Goal: Register for event/course

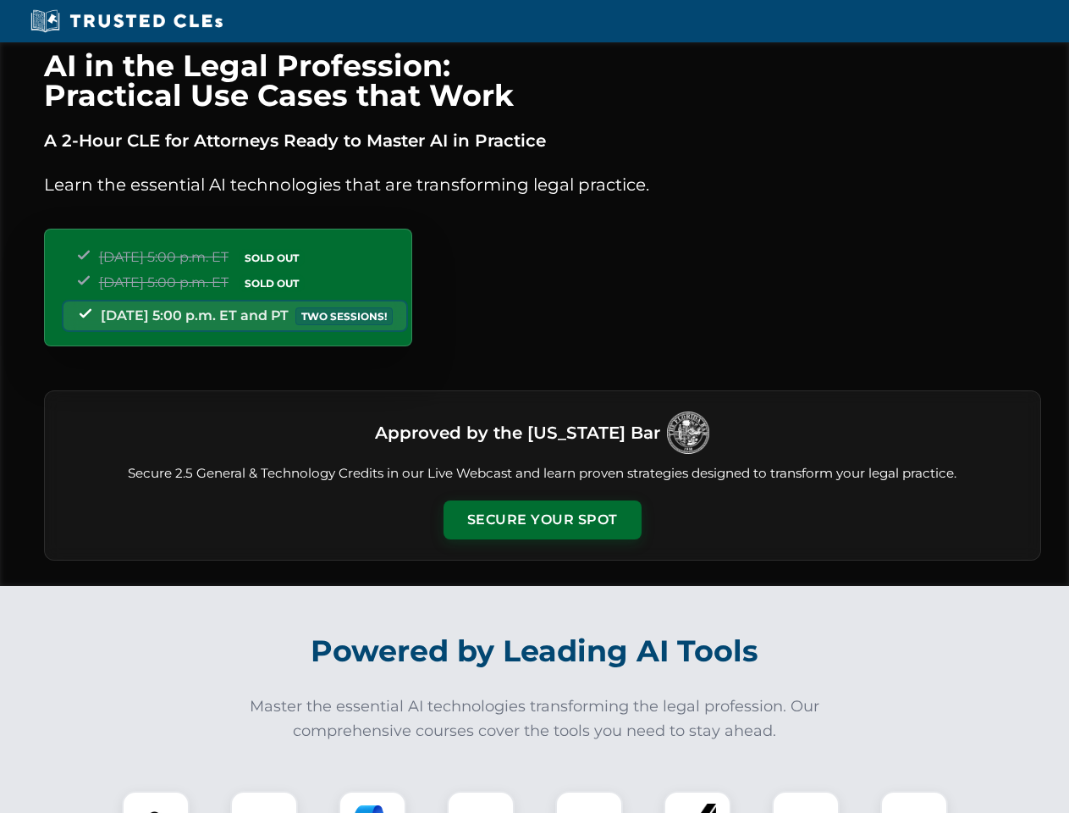
click at [542, 520] on button "Secure Your Spot" at bounding box center [543, 519] width 198 height 39
click at [156, 802] on img at bounding box center [155, 824] width 49 height 49
click at [264, 802] on div at bounding box center [264, 825] width 68 height 68
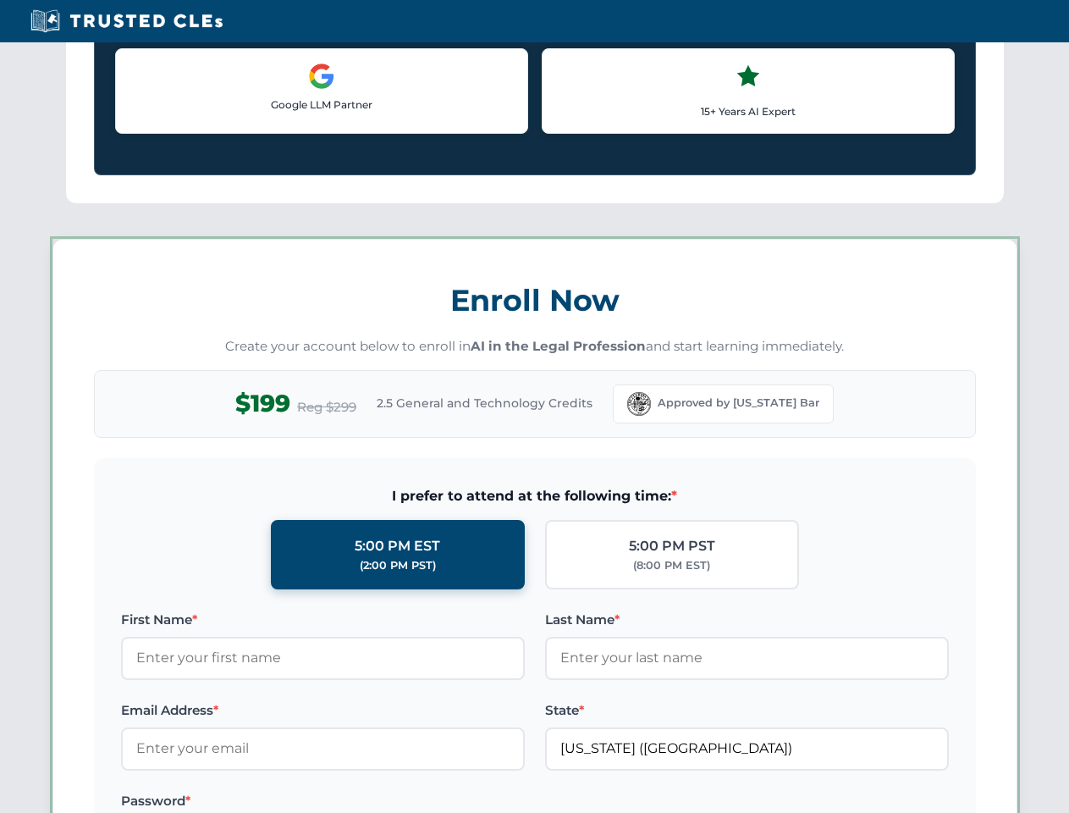
click at [481, 802] on label "Password *" at bounding box center [323, 801] width 404 height 20
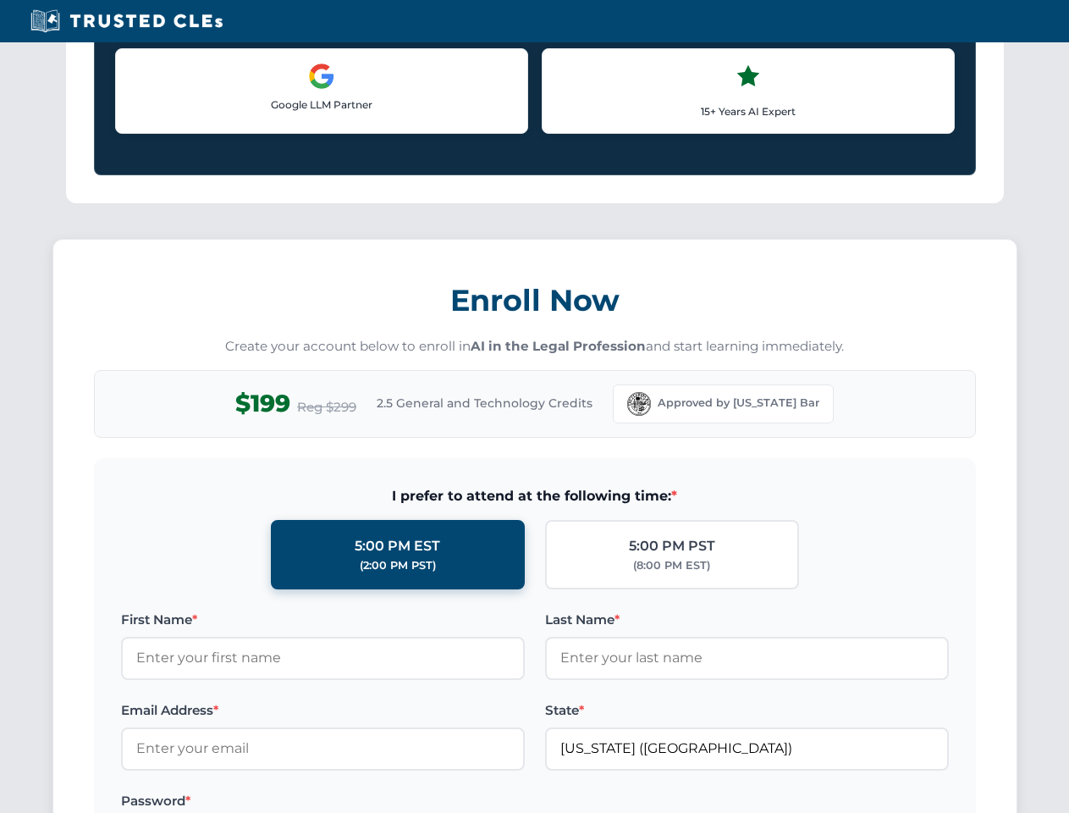
scroll to position [1662, 0]
